Goal: Task Accomplishment & Management: Use online tool/utility

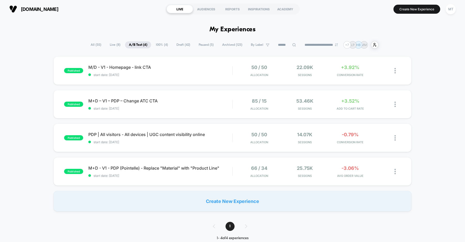
click at [178, 44] on span "Draft ( 42 )" at bounding box center [182, 44] width 21 height 7
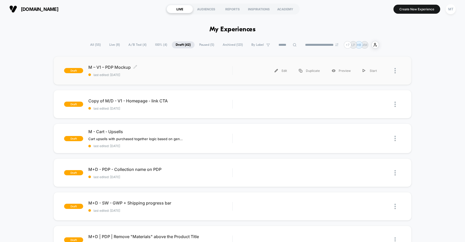
click at [179, 69] on span "M – V1 – PDP Mockup Click to edit experience details" at bounding box center [160, 67] width 144 height 5
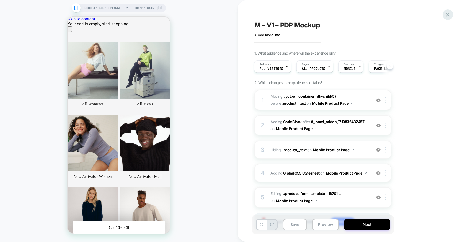
click at [447, 17] on icon at bounding box center [447, 14] width 7 height 7
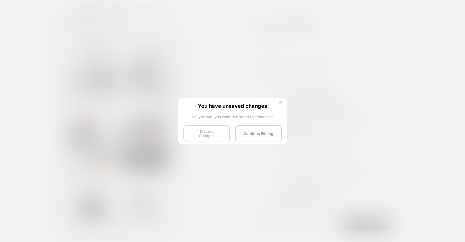
click at [205, 132] on button "Discard Changes" at bounding box center [206, 133] width 46 height 16
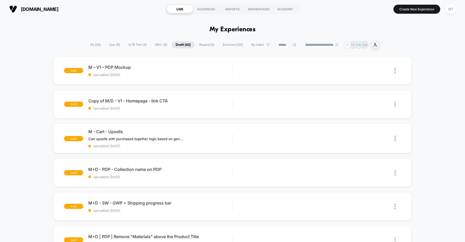
click at [130, 43] on span "A/B Test ( 4 )" at bounding box center [137, 44] width 26 height 7
